Goal: Transaction & Acquisition: Obtain resource

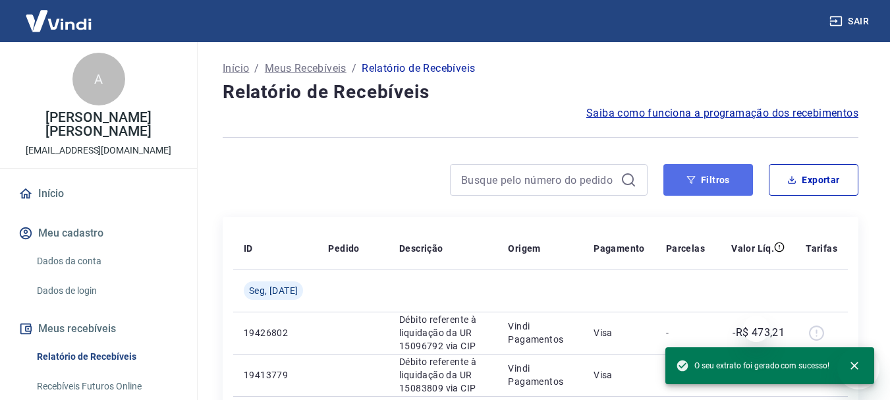
click at [691, 179] on icon "button" at bounding box center [690, 179] width 9 height 9
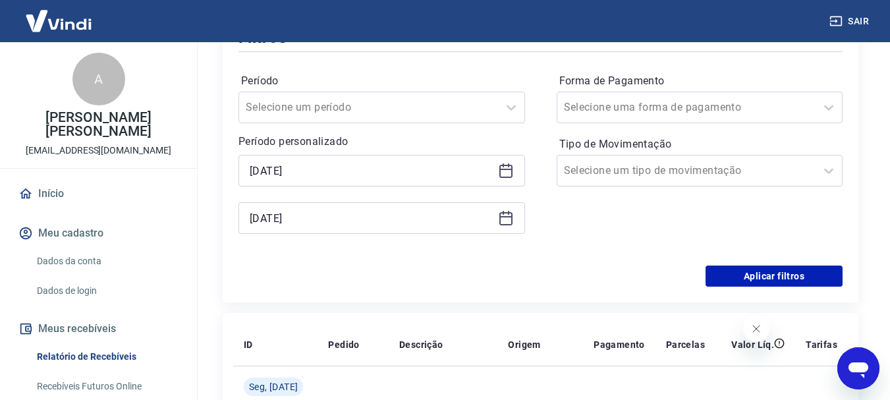
scroll to position [198, 0]
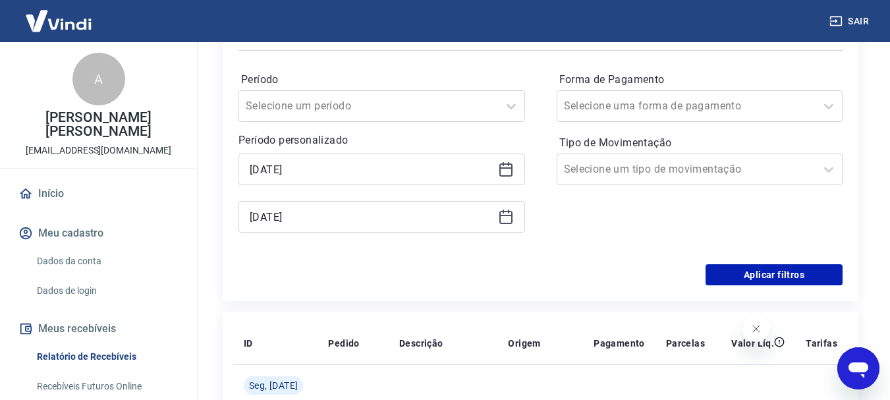
click at [507, 170] on icon at bounding box center [506, 169] width 16 height 16
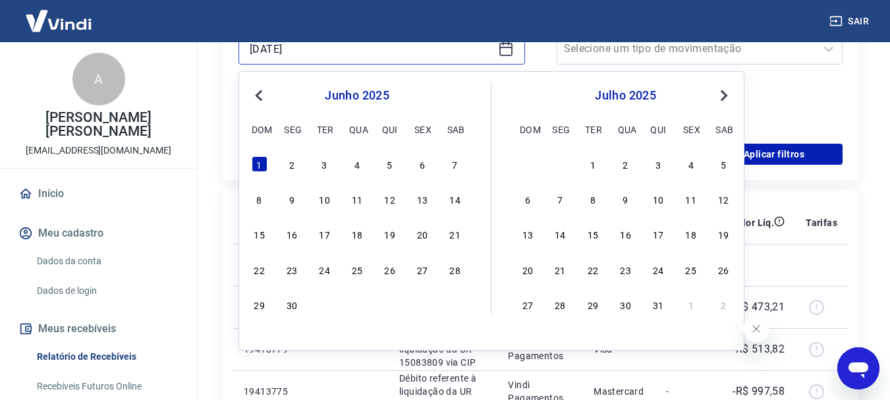
scroll to position [329, 0]
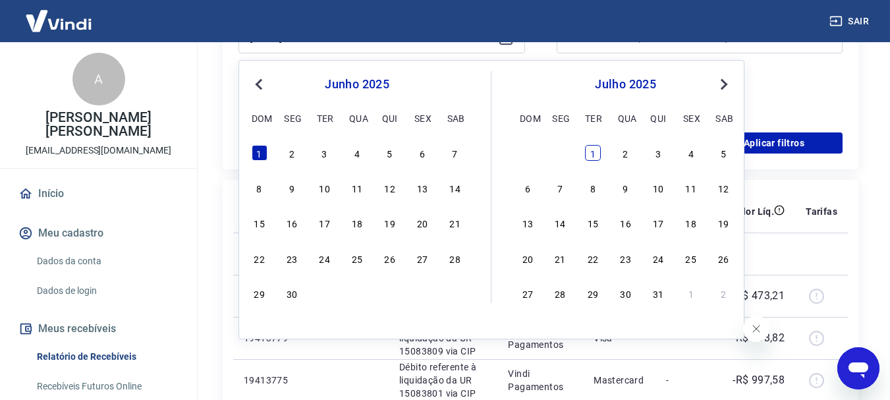
click at [588, 153] on div "1" at bounding box center [593, 153] width 16 height 16
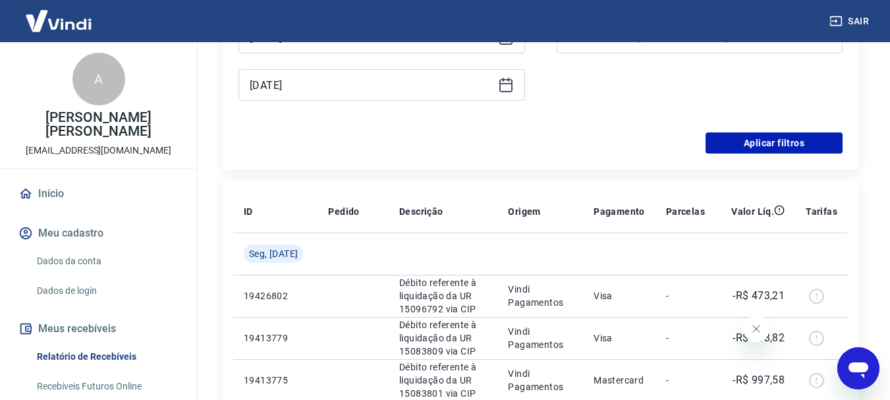
type input "01/07/2025"
click at [506, 86] on icon at bounding box center [506, 85] width 16 height 16
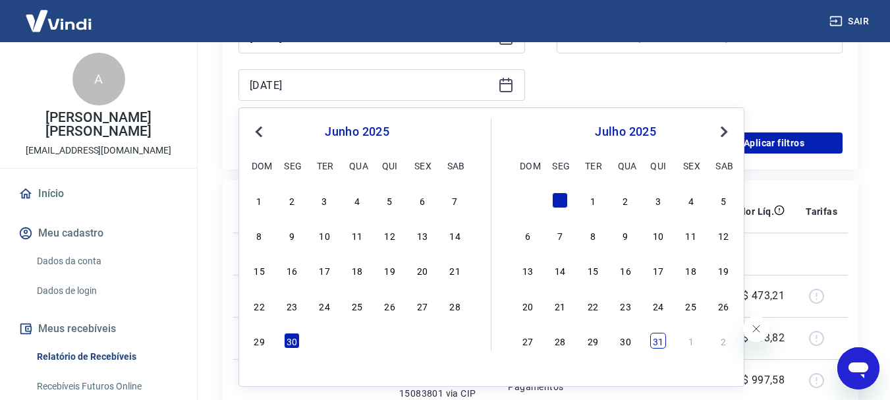
click at [658, 343] on div "31" at bounding box center [658, 341] width 16 height 16
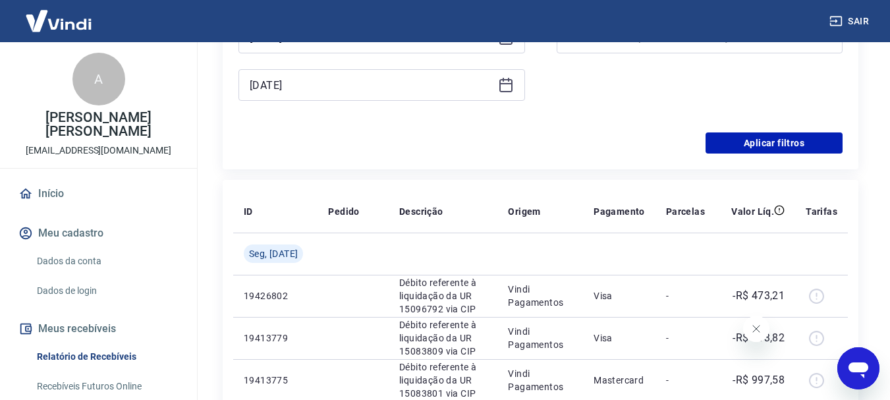
type input "31/07/2025"
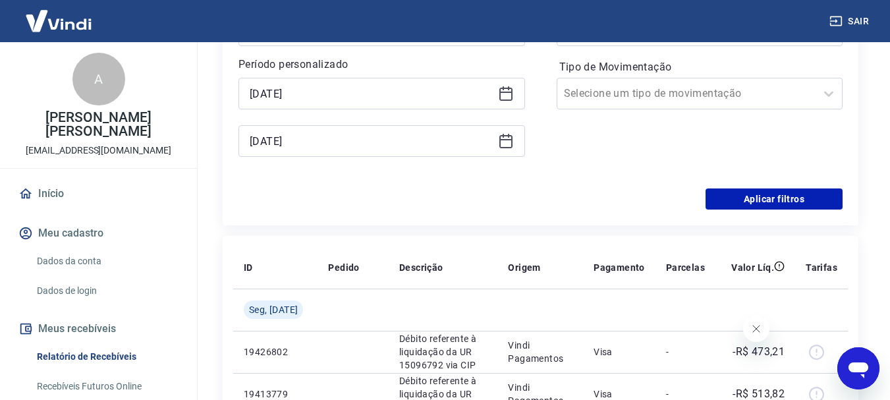
scroll to position [198, 0]
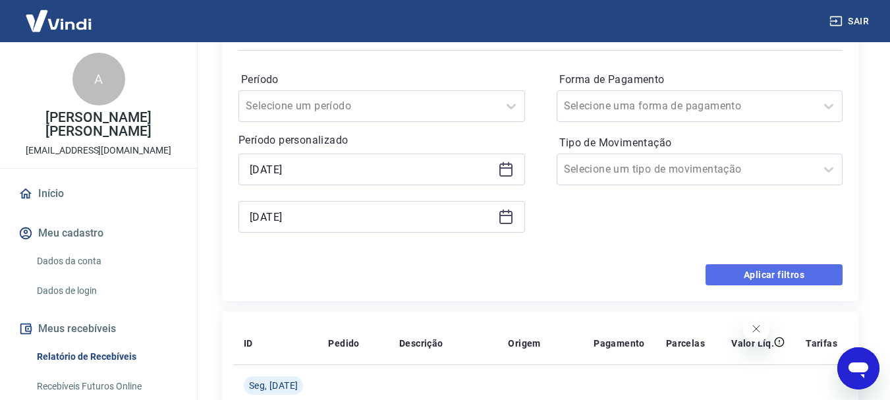
click at [755, 272] on button "Aplicar filtros" at bounding box center [774, 274] width 137 height 21
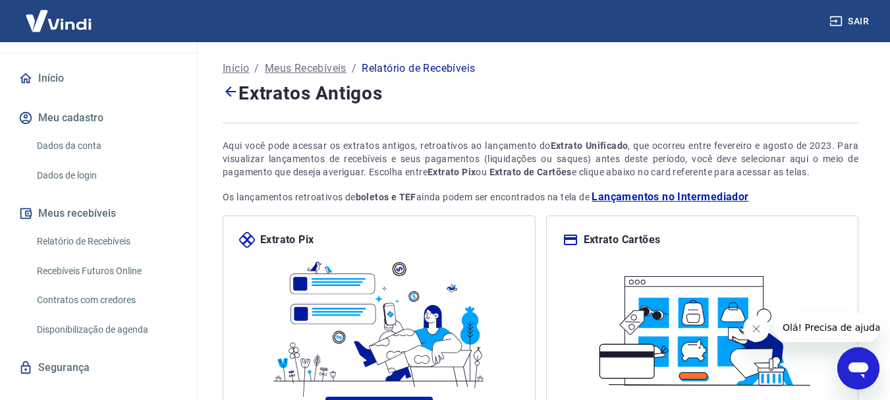
scroll to position [132, 0]
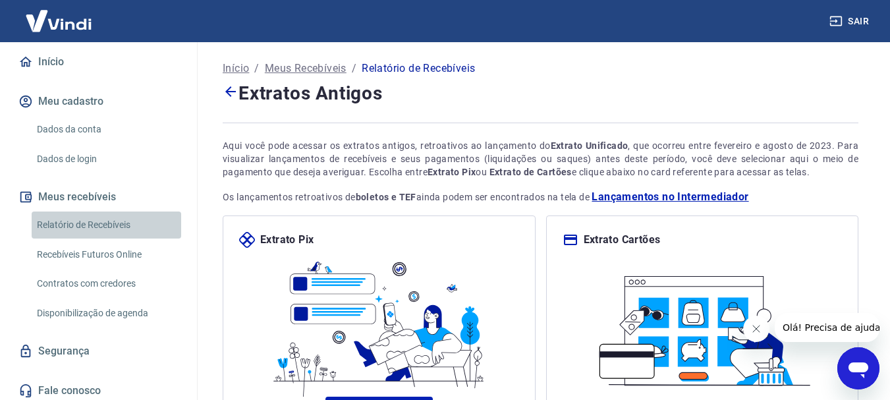
click at [115, 225] on link "Relatório de Recebíveis" at bounding box center [107, 224] width 150 height 27
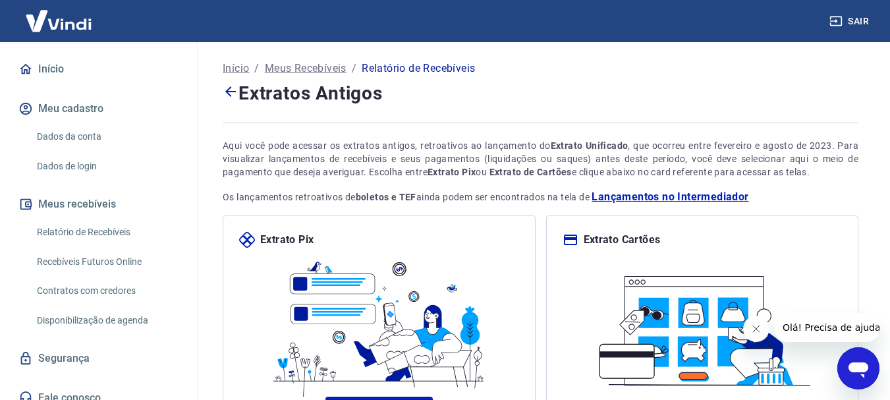
scroll to position [132, 0]
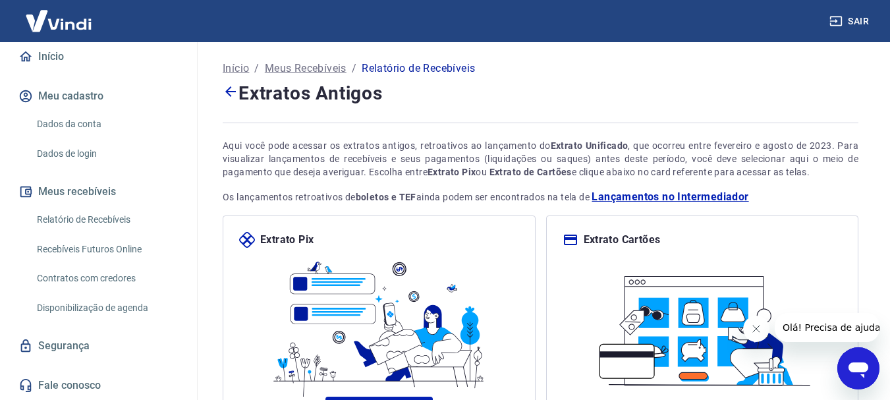
click at [99, 223] on link "Relatório de Recebíveis" at bounding box center [107, 219] width 150 height 27
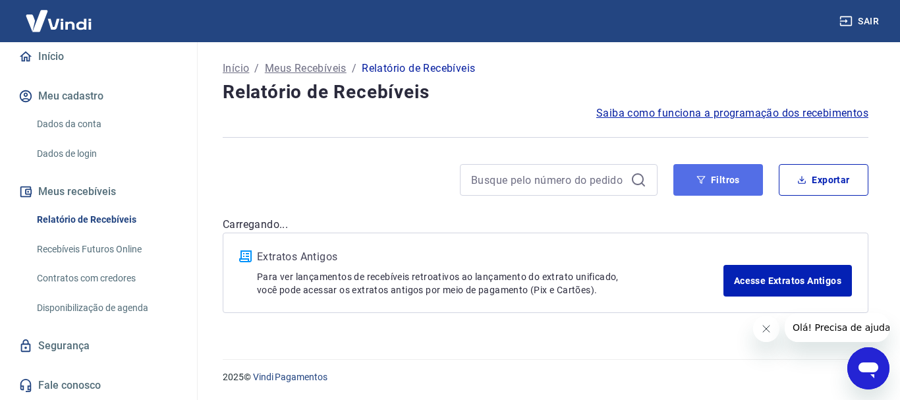
click at [702, 189] on button "Filtros" at bounding box center [718, 180] width 90 height 32
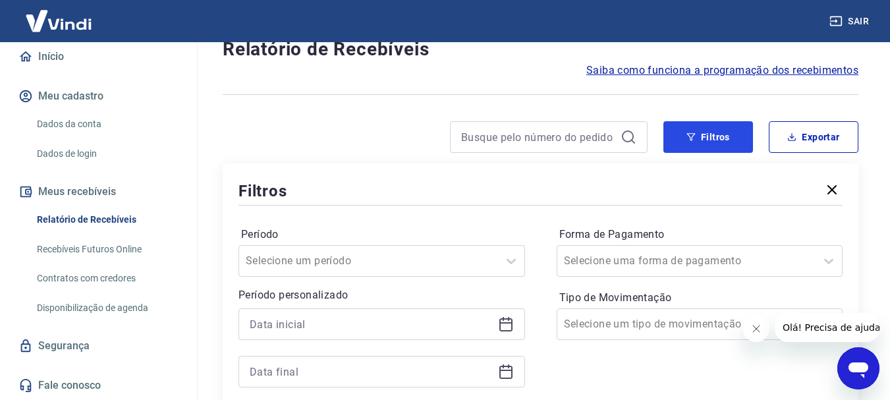
scroll to position [66, 0]
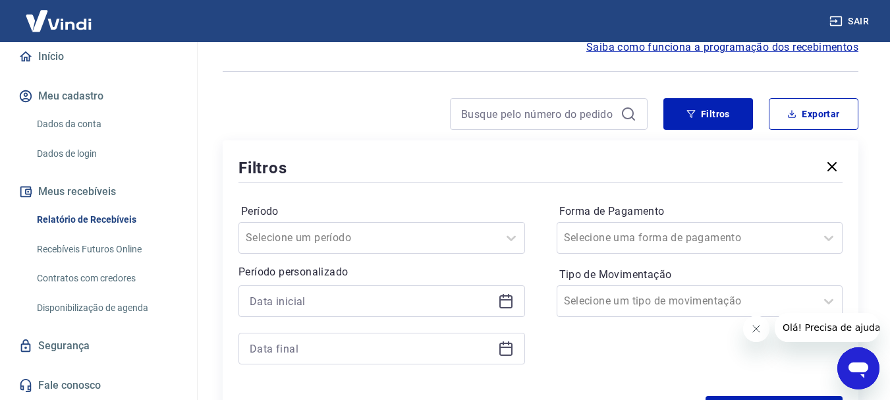
click at [503, 300] on icon at bounding box center [505, 299] width 13 height 1
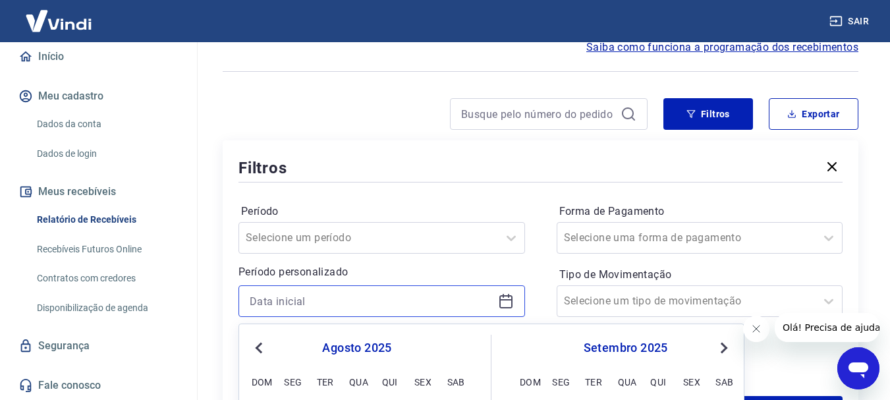
scroll to position [264, 0]
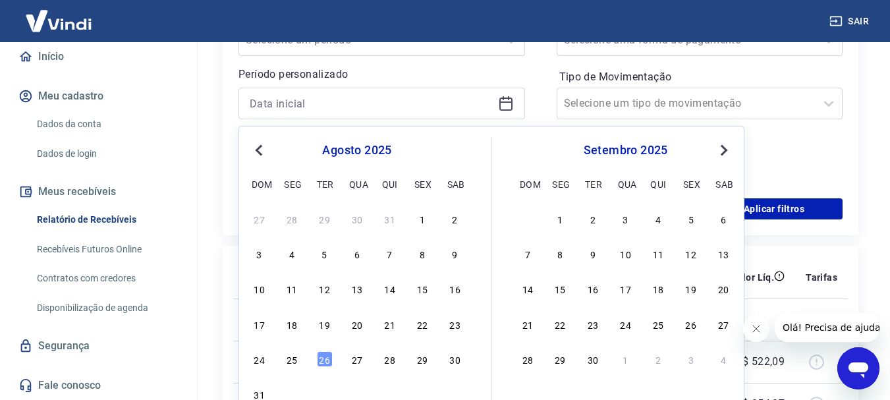
click at [252, 153] on button "Previous Month" at bounding box center [259, 150] width 16 height 16
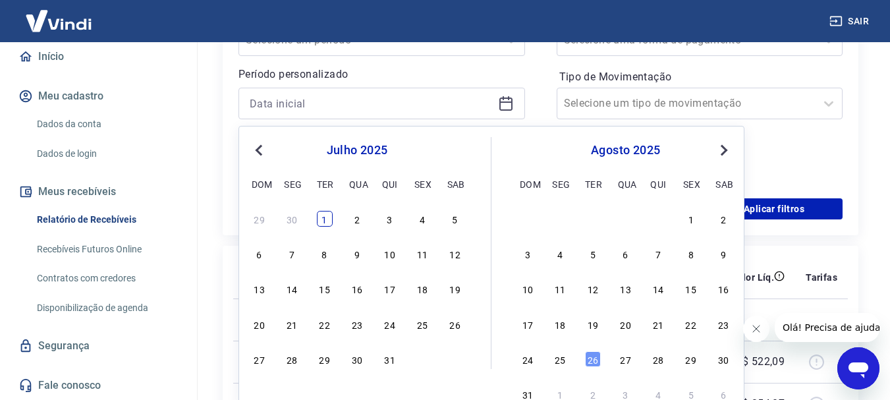
click at [325, 217] on div "1" at bounding box center [325, 219] width 16 height 16
click at [325, 217] on div "Aplicar filtros" at bounding box center [540, 208] width 604 height 21
type input "01/07/2025"
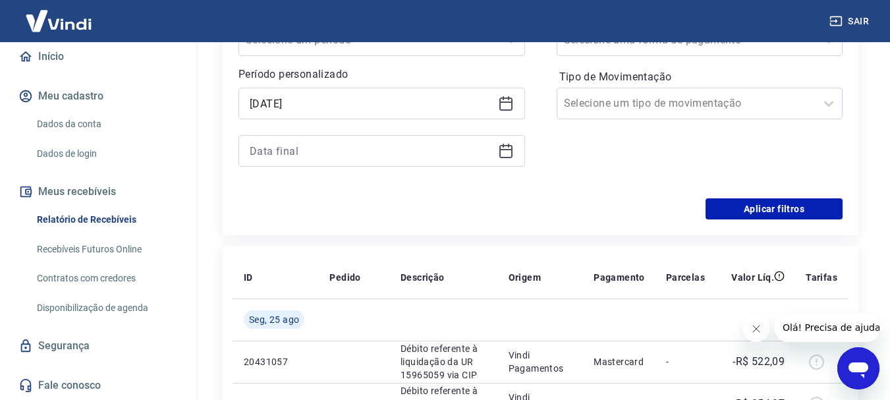
click at [508, 150] on icon at bounding box center [506, 151] width 16 height 16
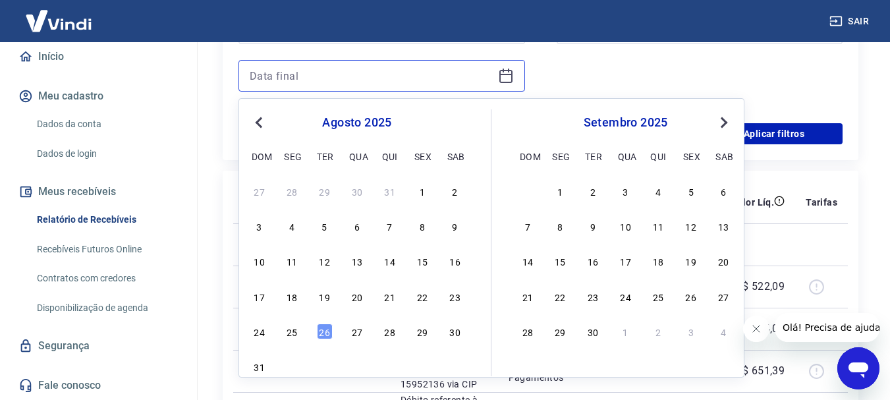
scroll to position [395, 0]
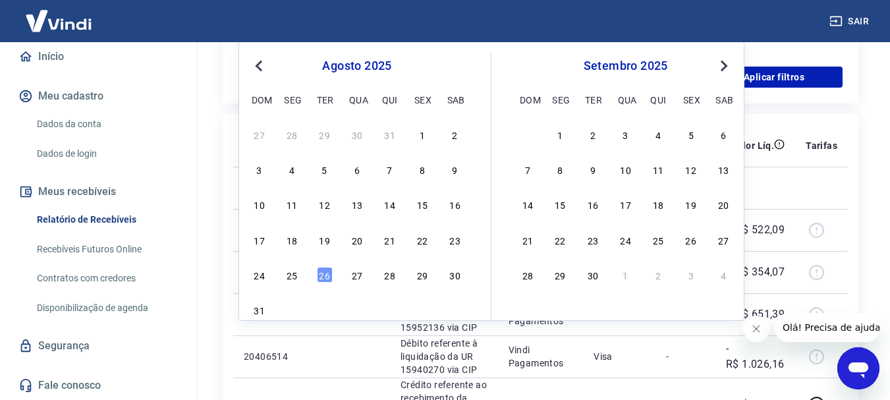
click at [258, 69] on button "Previous Month" at bounding box center [259, 66] width 16 height 16
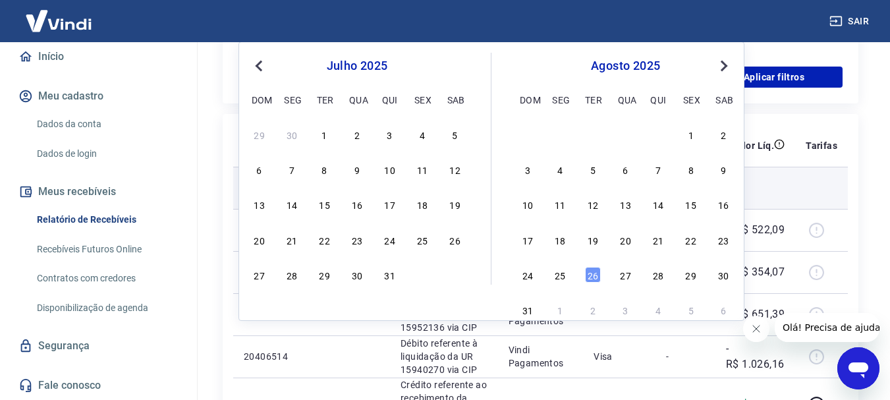
click at [393, 274] on div "31" at bounding box center [390, 275] width 16 height 16
click at [393, 274] on td "Débito referente à liquidação da UR 15953339 via CIP" at bounding box center [444, 272] width 108 height 42
type input "31/07/2025"
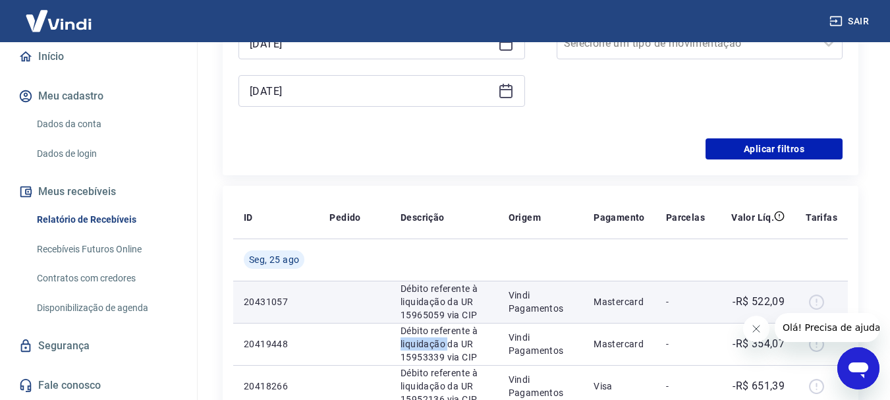
scroll to position [198, 0]
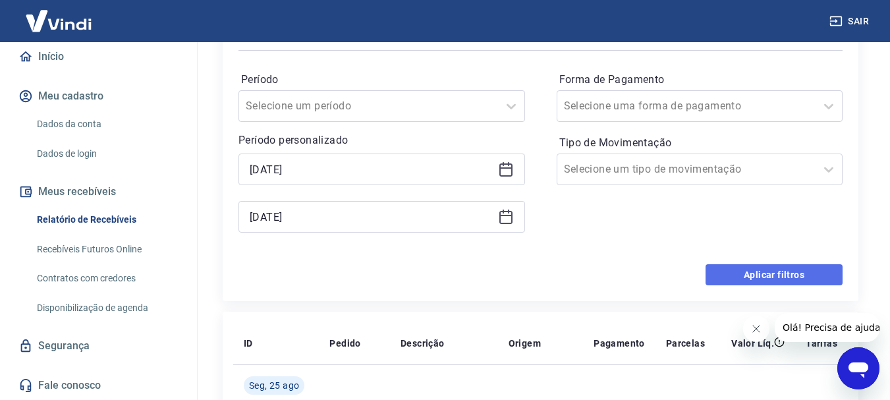
click at [728, 275] on button "Aplicar filtros" at bounding box center [774, 274] width 137 height 21
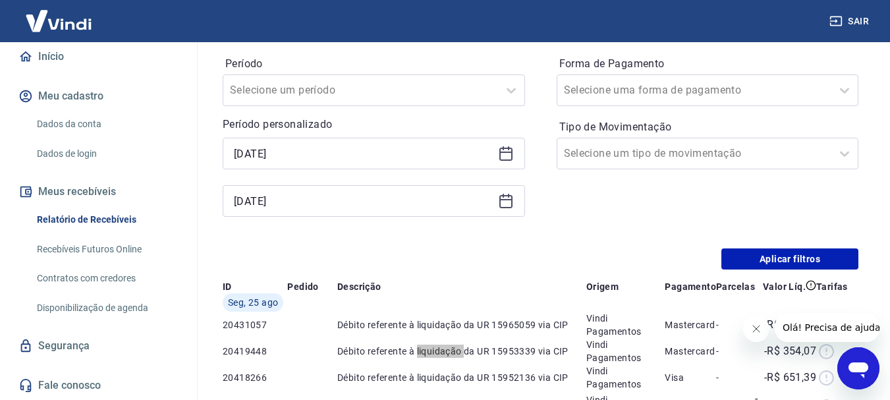
click at [748, 330] on button "Fechar mensagem da empresa" at bounding box center [755, 329] width 26 height 26
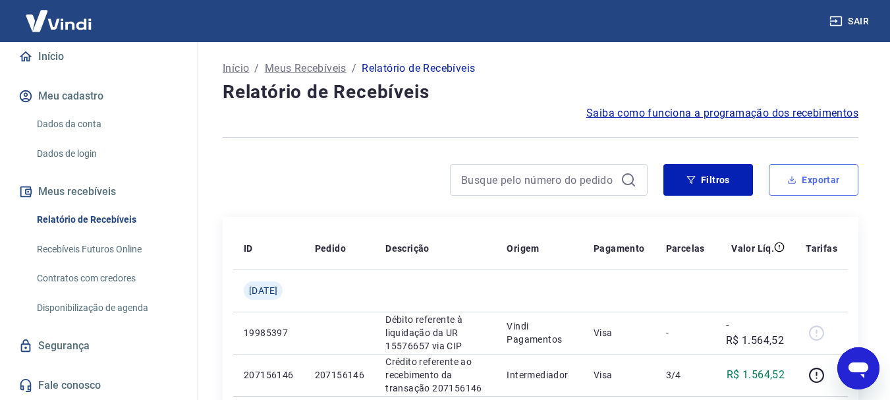
click at [829, 180] on button "Exportar" at bounding box center [814, 180] width 90 height 32
type input "01/07/2025"
type input "31/07/2025"
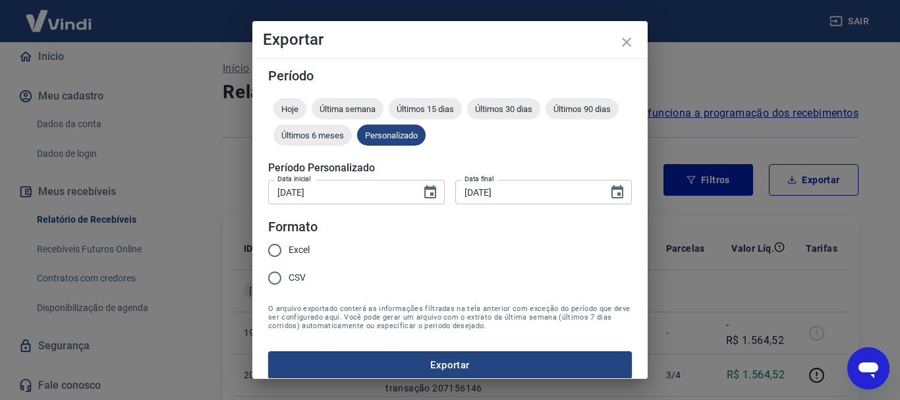
click at [308, 248] on span "Excel" at bounding box center [299, 250] width 21 height 14
click at [289, 248] on input "Excel" at bounding box center [275, 251] width 28 height 28
radio input "true"
click at [428, 360] on button "Exportar" at bounding box center [450, 365] width 364 height 28
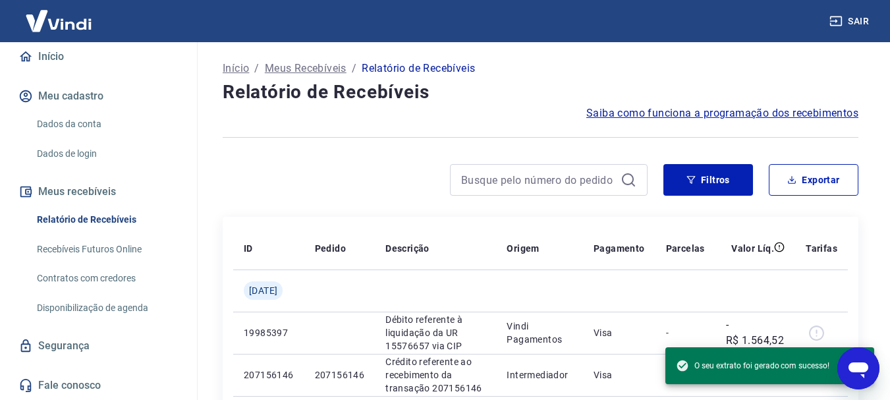
click at [352, 173] on div at bounding box center [435, 180] width 425 height 32
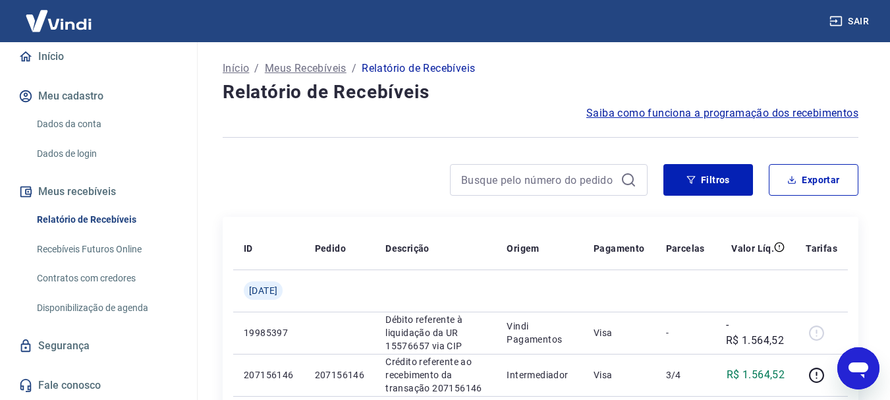
click at [850, 20] on button "Sair" at bounding box center [850, 21] width 47 height 24
